Goal: Use online tool/utility: Utilize a website feature to perform a specific function

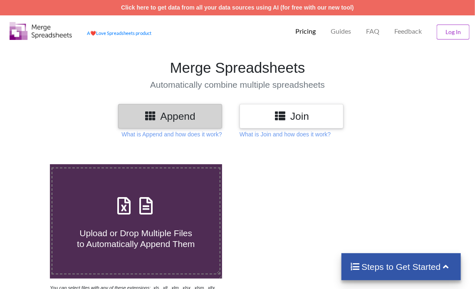
click at [145, 203] on icon at bounding box center [146, 201] width 21 height 17
click at [30, 164] on input "Upload or Drop Multiple Files to Automatically Append Them" at bounding box center [30, 164] width 0 height 0
type input "C:\fakepath\Task-report-16-09-2025T20_39.csv"
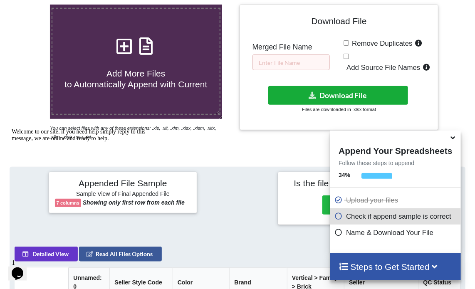
scroll to position [35, 0]
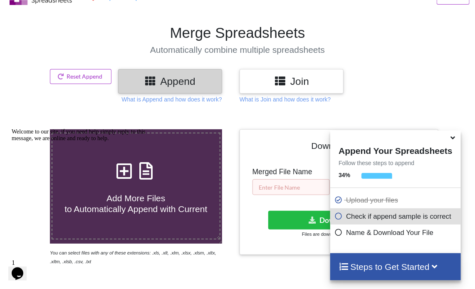
click at [284, 184] on input "text" at bounding box center [290, 187] width 77 height 16
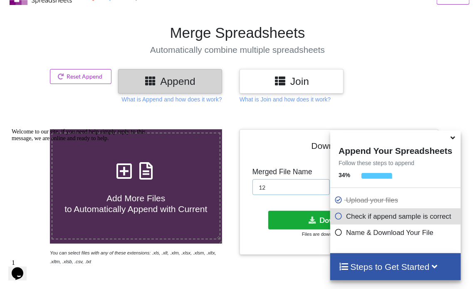
type input "12"
click at [298, 222] on button "Download File" at bounding box center [338, 220] width 140 height 19
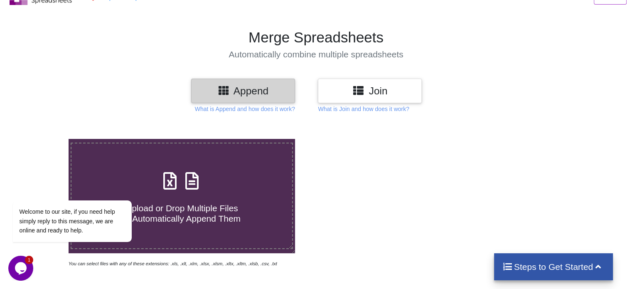
click at [200, 192] on div "Upload or Drop Multiple Files to Automatically Append Them" at bounding box center [181, 196] width 220 height 56
click at [43, 139] on input "Upload or Drop Multiple Files to Automatically Append Them" at bounding box center [43, 139] width 0 height 0
type input "C:\fakepath\Task-report-16-09-2025T21_35.csv"
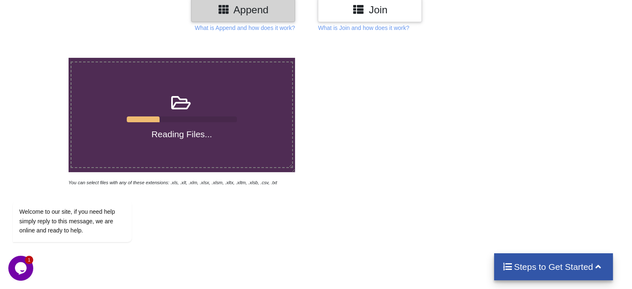
scroll to position [118, 0]
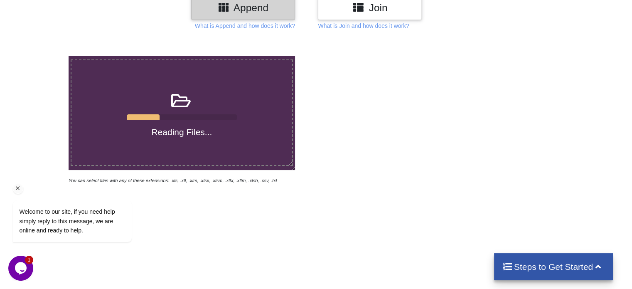
drag, startPoint x: 17, startPoint y: 190, endPoint x: 86, endPoint y: 270, distance: 105.7
click at [17, 190] on icon "Chat attention grabber" at bounding box center [17, 188] width 7 height 7
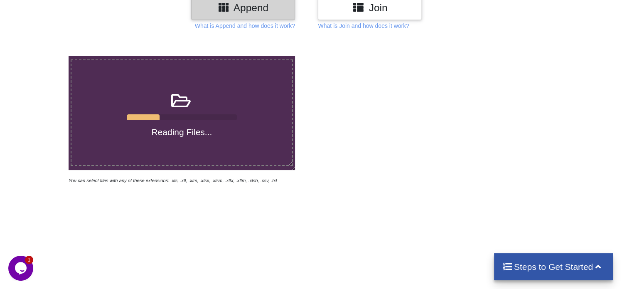
scroll to position [0, 0]
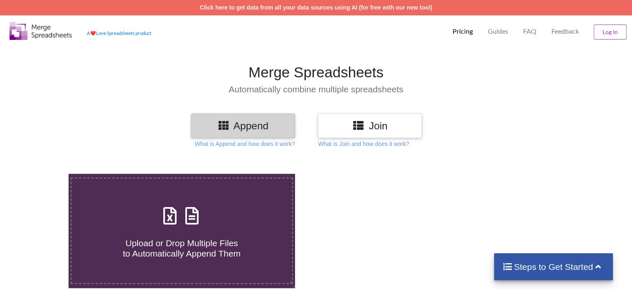
click at [190, 219] on icon at bounding box center [192, 211] width 21 height 17
click at [43, 174] on input "Upload or Drop Multiple Files to Automatically Append Them" at bounding box center [43, 174] width 0 height 0
type input "C:\fakepath\Task-report-16-09-2025T21_35.csv"
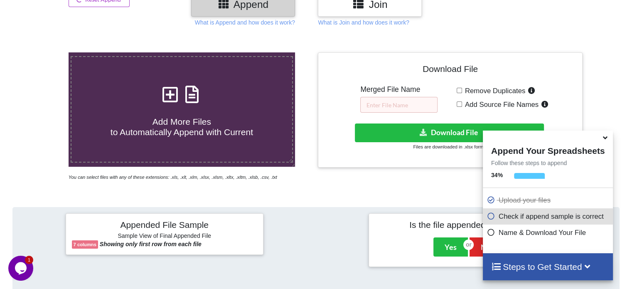
scroll to position [120, 0]
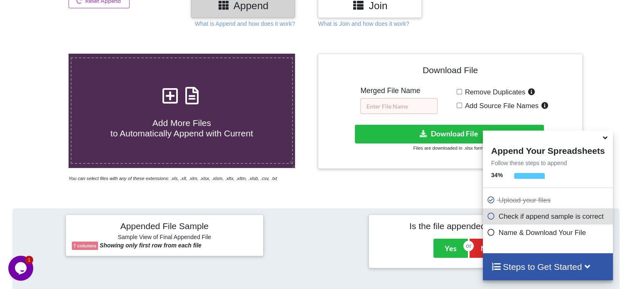
click at [386, 109] on input "text" at bounding box center [398, 106] width 77 height 16
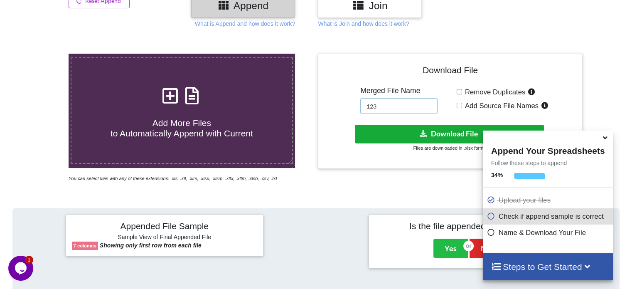
type input "123"
click at [394, 142] on button "Download File" at bounding box center [449, 134] width 189 height 19
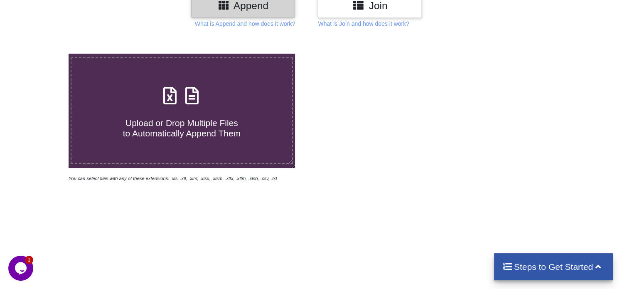
click at [195, 100] on icon at bounding box center [192, 91] width 21 height 17
click at [43, 54] on input "Upload or Drop Multiple Files to Automatically Append Them" at bounding box center [43, 54] width 0 height 0
type input "C:\fakepath\Task-report-16-09-2025T21_46.csv"
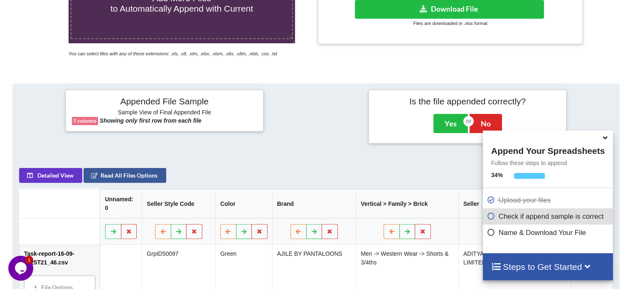
scroll to position [162, 0]
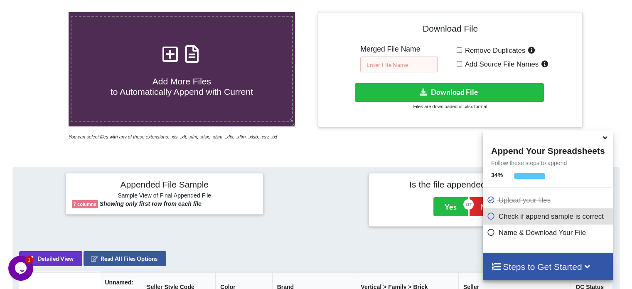
click at [408, 65] on input "text" at bounding box center [398, 65] width 77 height 16
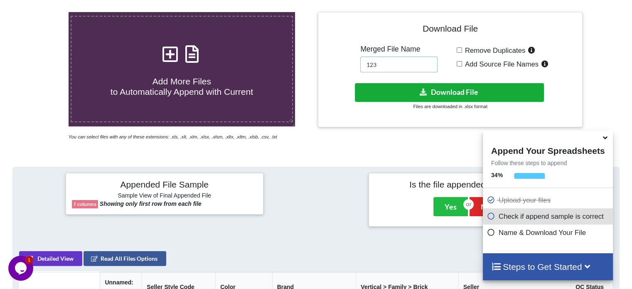
type input "123"
click at [401, 96] on button "Download File" at bounding box center [449, 92] width 189 height 19
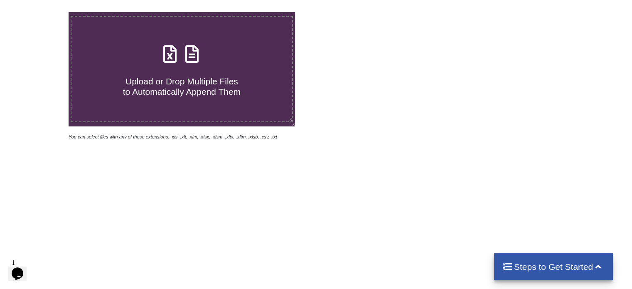
click at [193, 54] on icon at bounding box center [192, 49] width 21 height 17
click at [43, 12] on input "Upload or Drop Multiple Files to Automatically Append Them" at bounding box center [43, 12] width 0 height 0
type input "C:\fakepath\Task-report-16-09-2025T22_05.csv"
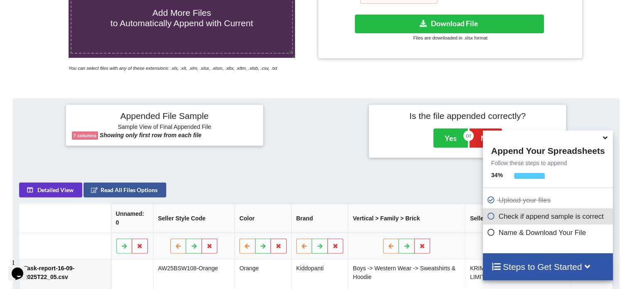
scroll to position [162, 0]
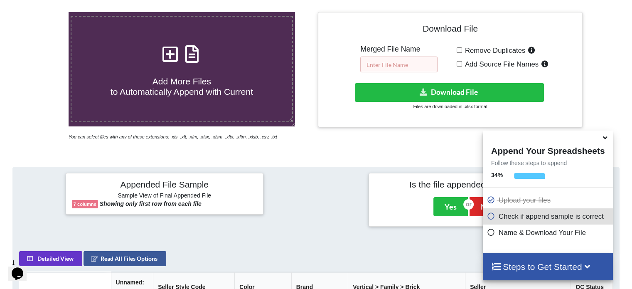
click at [382, 60] on input "text" at bounding box center [398, 65] width 77 height 16
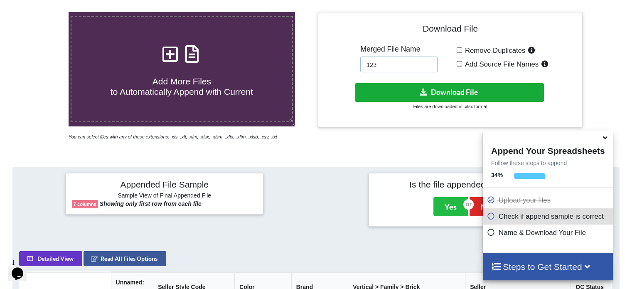
type input "123"
click at [399, 94] on button "Download File" at bounding box center [449, 92] width 189 height 19
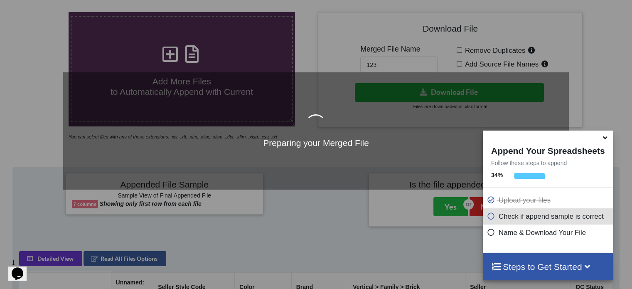
click at [608, 142] on span at bounding box center [606, 138] width 10 height 8
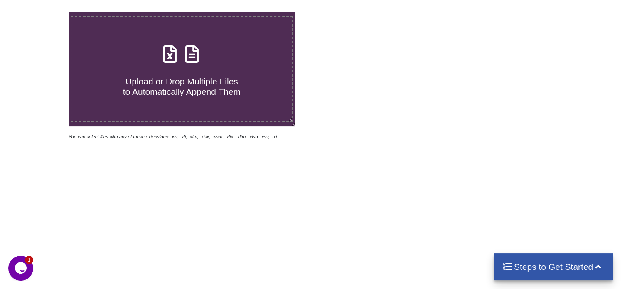
click at [187, 52] on icon at bounding box center [192, 49] width 21 height 17
click at [43, 12] on input "Upload or Drop Multiple Files to Automatically Append Them" at bounding box center [43, 12] width 0 height 0
type input "C:\fakepath\Task-report-16-09-2025T22_32.csv"
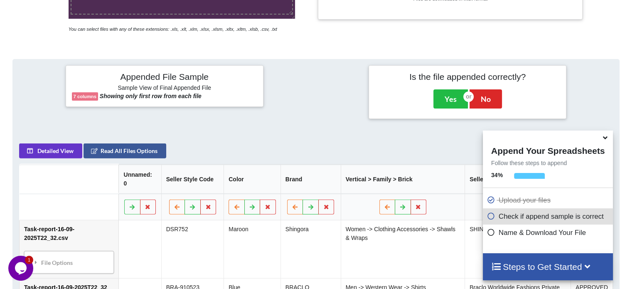
scroll to position [162, 0]
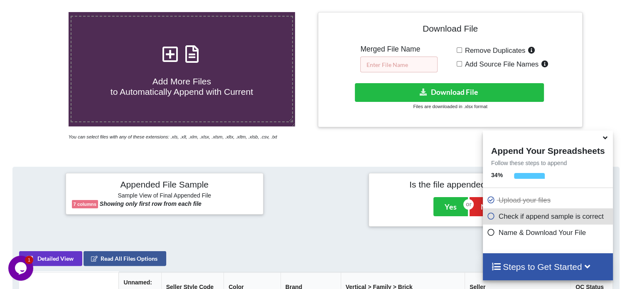
click at [403, 62] on input "text" at bounding box center [398, 65] width 77 height 16
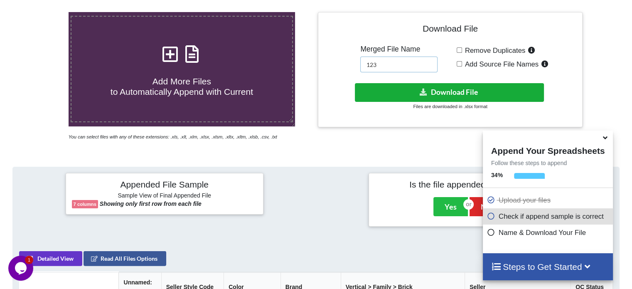
type input "123"
click at [397, 94] on button "Download File" at bounding box center [449, 92] width 189 height 19
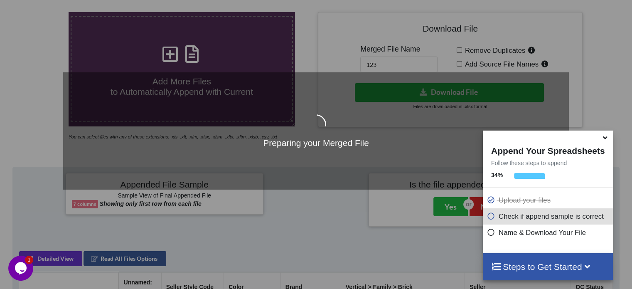
click at [606, 138] on icon at bounding box center [605, 136] width 9 height 7
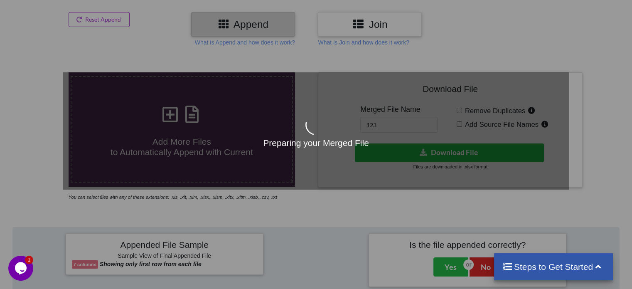
scroll to position [0, 0]
